Goal: Navigation & Orientation: Understand site structure

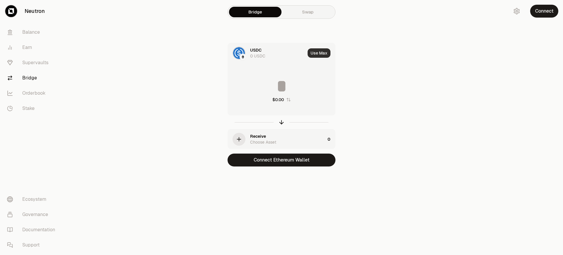
click at [311, 52] on button "Use Max" at bounding box center [319, 52] width 23 height 9
type input "*"
click at [44, 63] on link "Supervaults" at bounding box center [32, 62] width 61 height 15
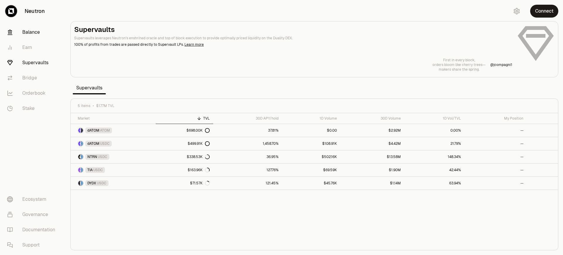
click at [33, 32] on link "Balance" at bounding box center [32, 32] width 61 height 15
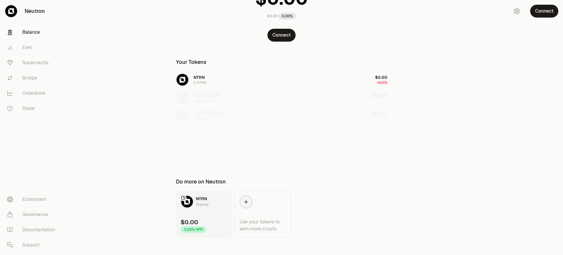
scroll to position [59, 0]
click at [37, 199] on link "Ecosystem" at bounding box center [32, 199] width 61 height 15
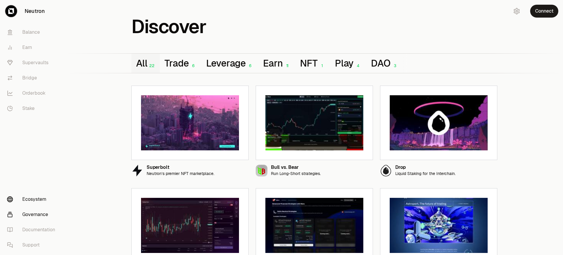
click at [35, 215] on link "Governance" at bounding box center [32, 214] width 61 height 15
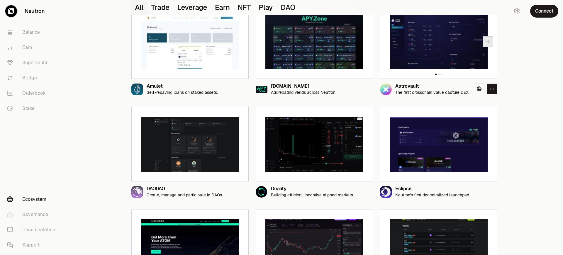
scroll to position [287, 0]
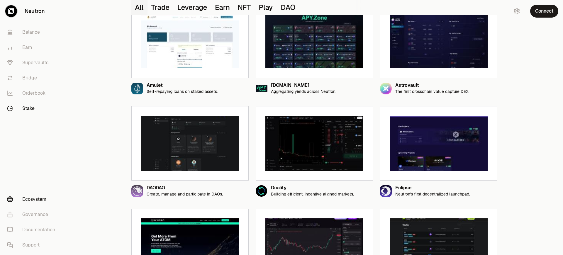
click at [31, 109] on link "Stake" at bounding box center [32, 108] width 61 height 15
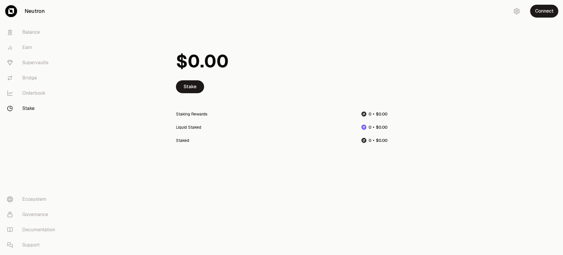
click at [192, 128] on div "Liquid Staked" at bounding box center [188, 127] width 25 height 6
click at [193, 114] on div "Staking Rewards" at bounding box center [191, 114] width 31 height 6
click at [189, 88] on link "Stake" at bounding box center [190, 86] width 28 height 13
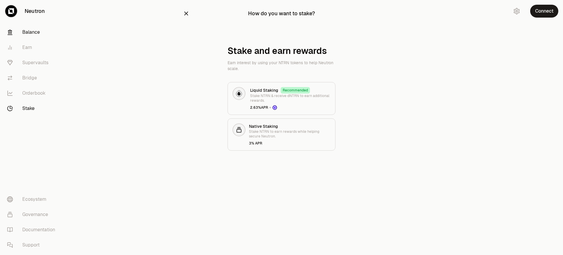
click at [22, 33] on link "Balance" at bounding box center [32, 32] width 61 height 15
